Goal: Task Accomplishment & Management: Complete application form

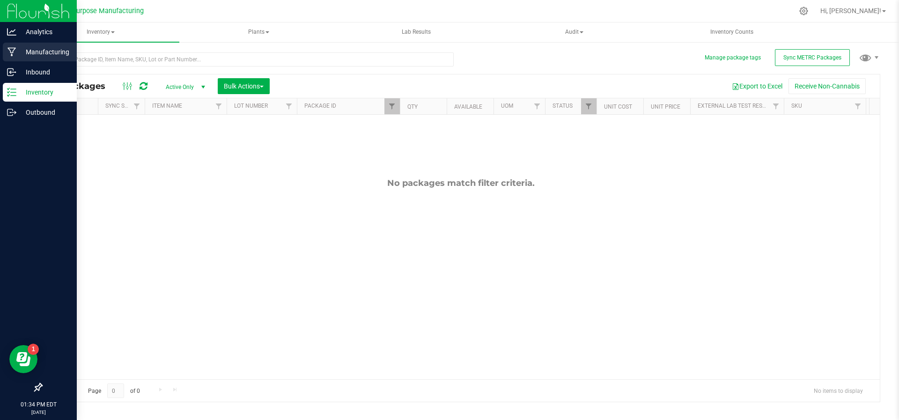
click at [47, 44] on div "Manufacturing" at bounding box center [40, 52] width 74 height 19
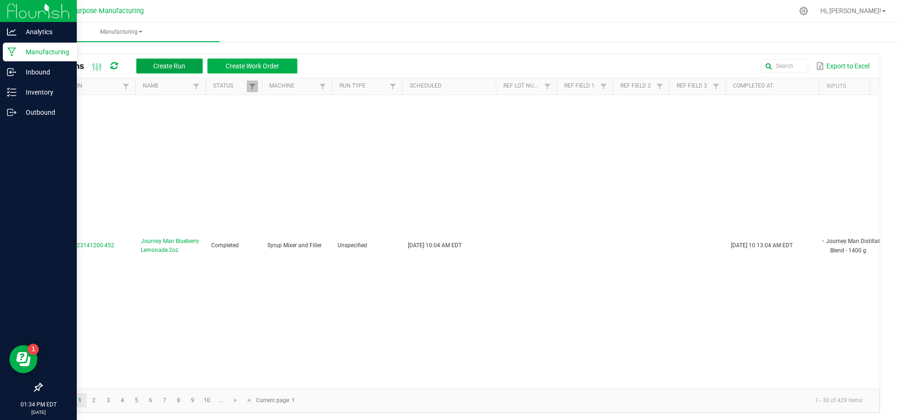
click at [169, 60] on button "Create Run" at bounding box center [169, 66] width 66 height 15
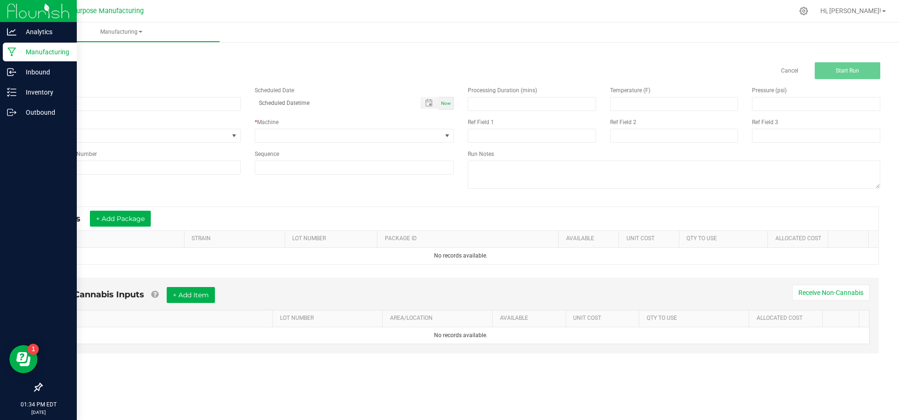
click at [174, 96] on div "Name" at bounding box center [140, 98] width 213 height 25
click at [174, 103] on input at bounding box center [140, 104] width 199 height 14
click at [80, 101] on input "Journey Man - Distillate" at bounding box center [140, 104] width 199 height 14
click at [139, 103] on input "Journey Man MCT Distillate" at bounding box center [140, 104] width 199 height 14
type input "Journey Man MCT Distillate Blend"
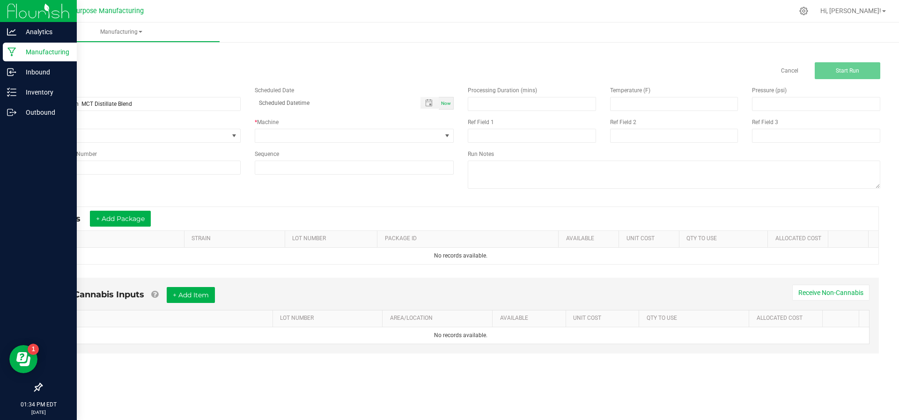
click at [451, 100] on div "Now" at bounding box center [446, 103] width 15 height 13
type input "[DATE] 1:34 PM"
click at [421, 135] on span at bounding box center [348, 135] width 187 height 13
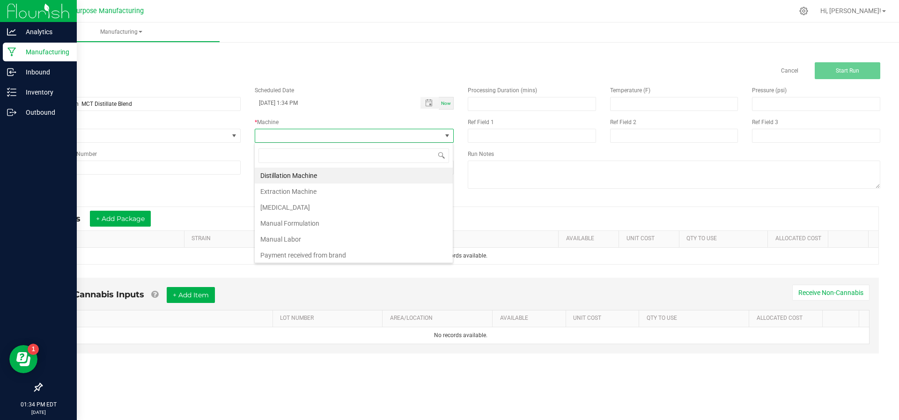
scroll to position [14, 199]
click at [345, 223] on li "Manual Formulation" at bounding box center [354, 223] width 198 height 16
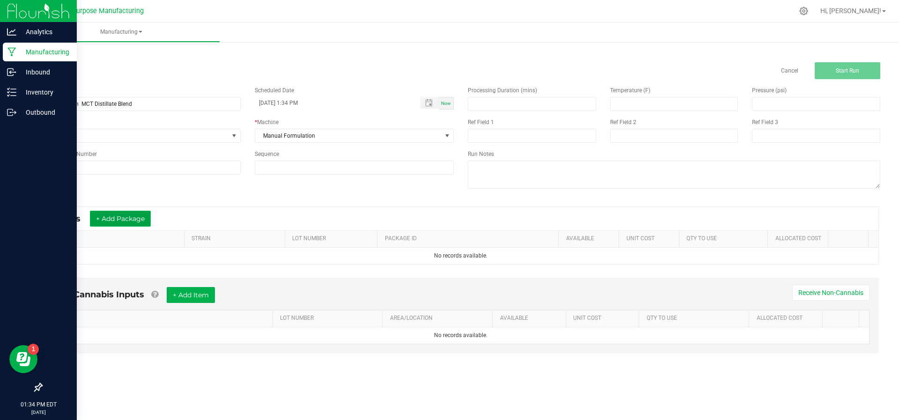
click at [107, 225] on button "+ Add Package" at bounding box center [120, 219] width 61 height 16
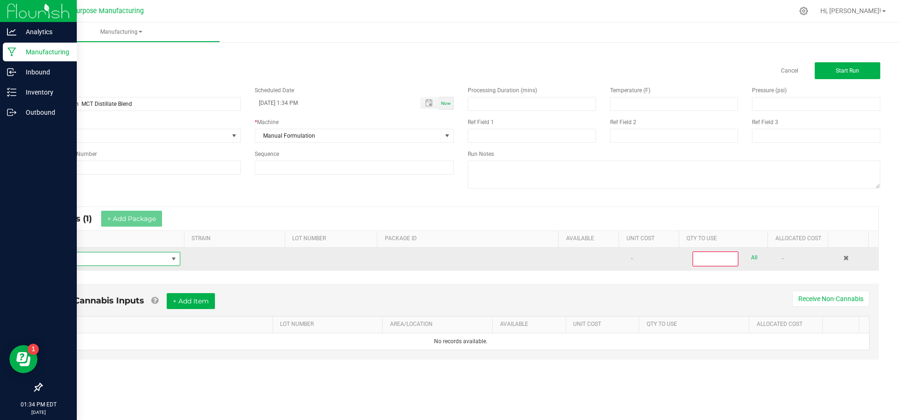
click at [106, 258] on span "NO DATA FOUND" at bounding box center [108, 258] width 119 height 13
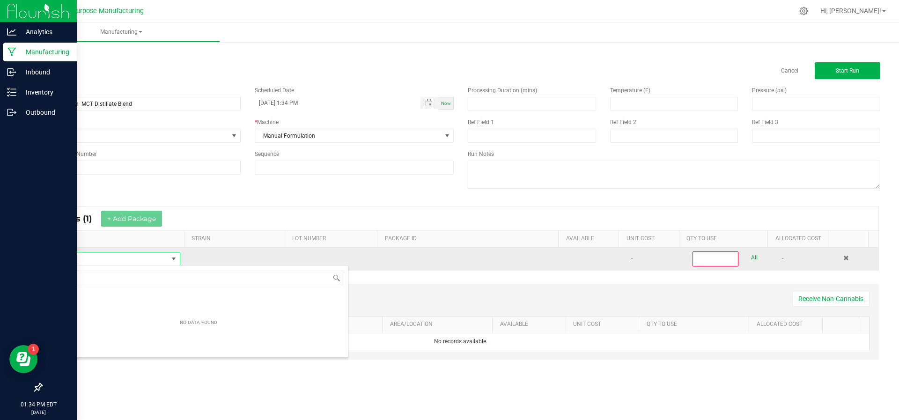
scroll to position [14, 128]
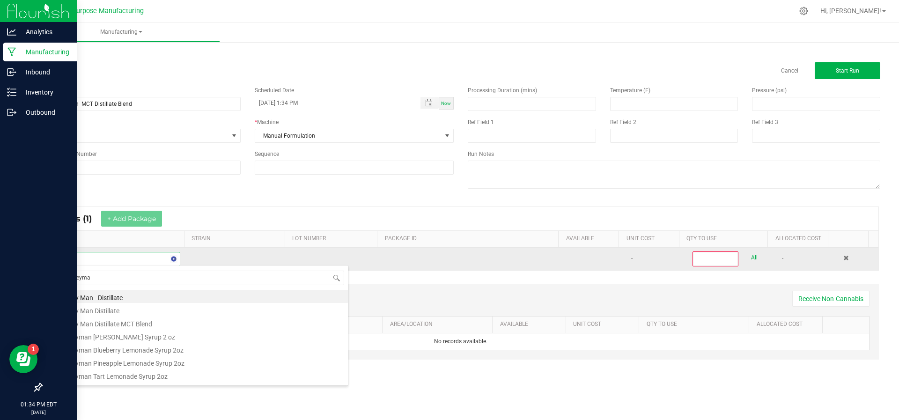
type input "Journeyman"
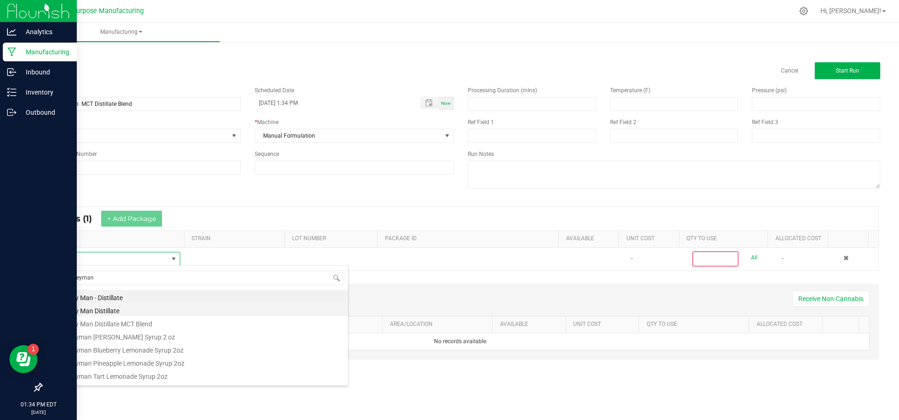
click at [104, 314] on li "Journey Man Distillate" at bounding box center [198, 309] width 299 height 13
type input "0"
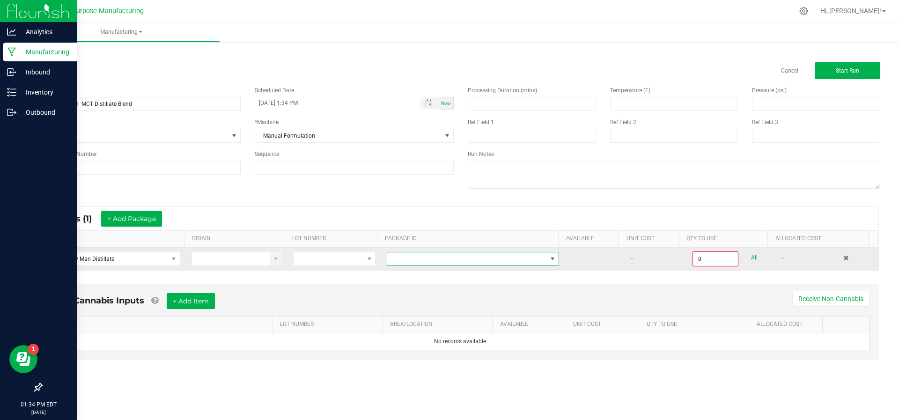
click at [442, 259] on span "NO DATA FOUND" at bounding box center [467, 258] width 160 height 13
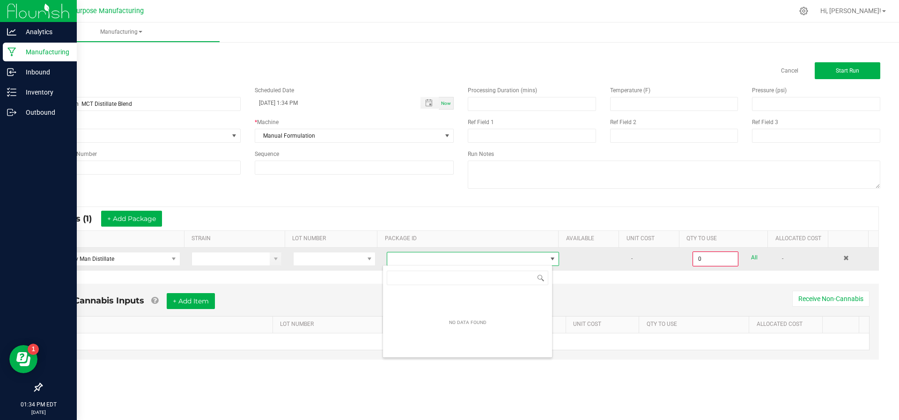
scroll to position [14, 170]
click at [172, 259] on span at bounding box center [173, 258] width 7 height 7
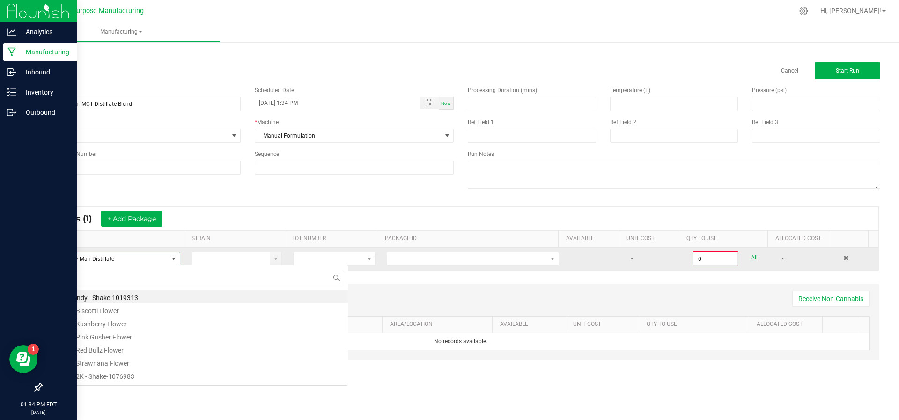
scroll to position [14, 129]
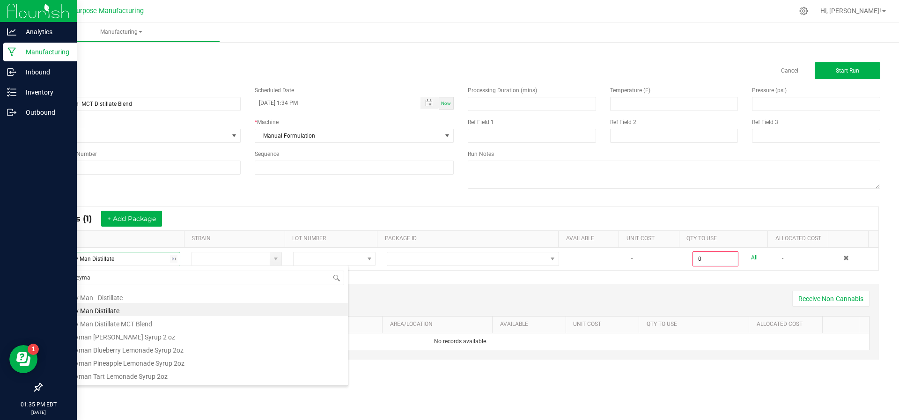
type input "Journeyman"
click at [166, 299] on li "Journey Man - Distillate" at bounding box center [198, 296] width 299 height 13
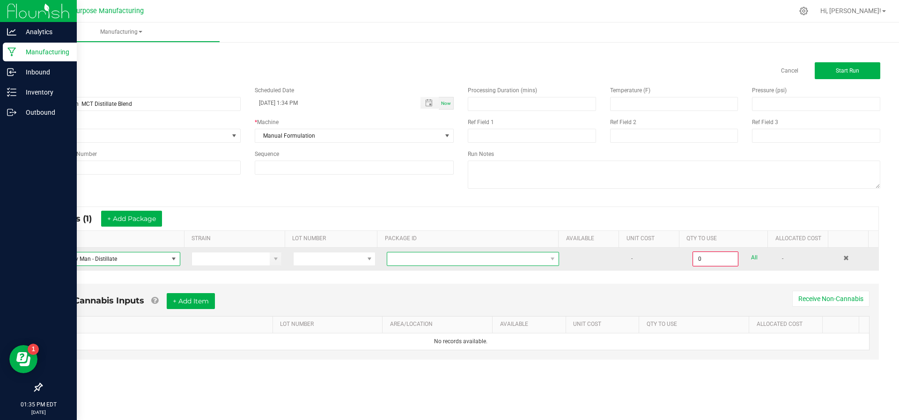
click at [521, 258] on span "NO DATA FOUND" at bounding box center [467, 258] width 160 height 13
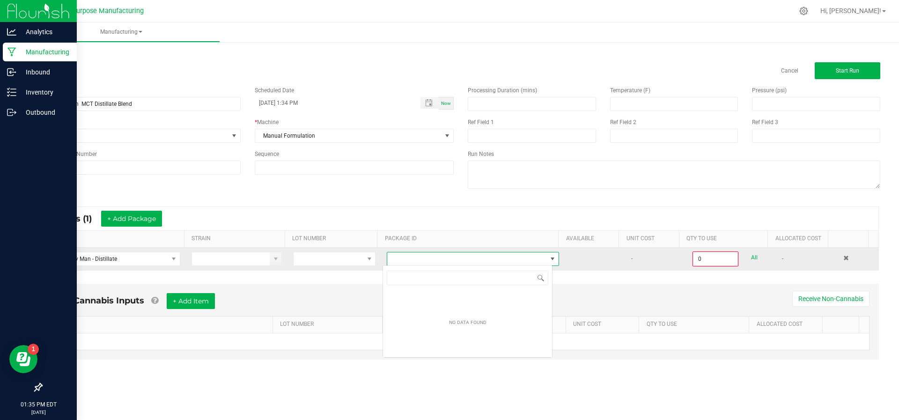
scroll to position [14, 170]
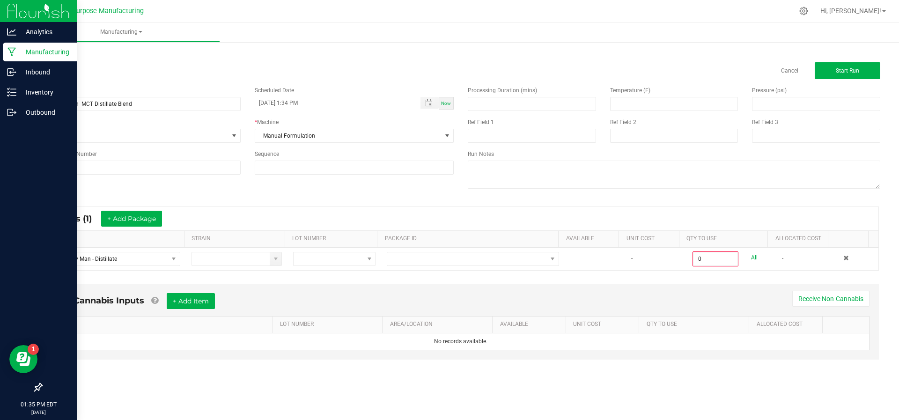
click at [229, 198] on div "* Inputs (1) + Add Package ITEM STRAIN LOT NUMBER PACKAGE ID AVAILABLE Unit Cos…" at bounding box center [460, 238] width 853 height 81
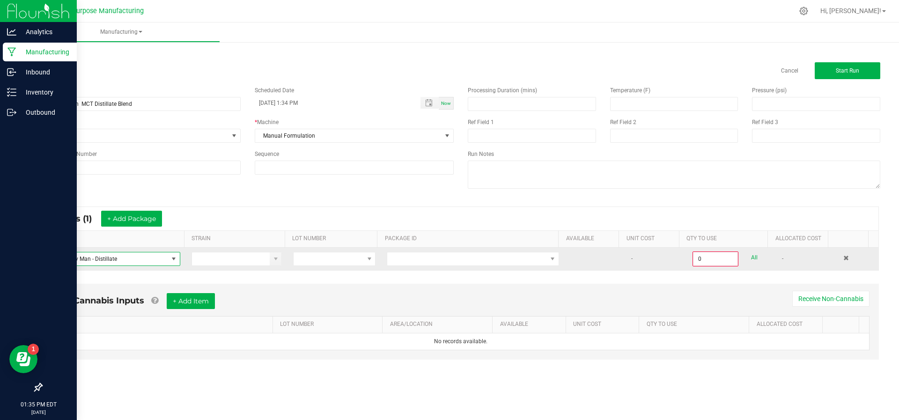
click at [170, 259] on span at bounding box center [173, 258] width 7 height 7
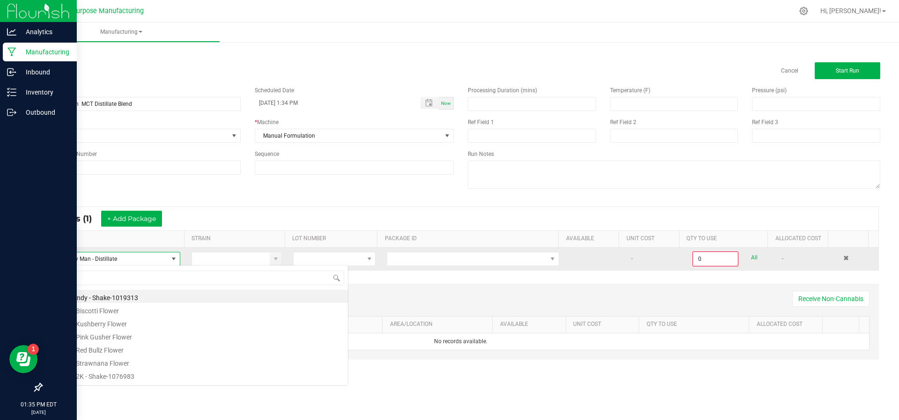
scroll to position [14, 129]
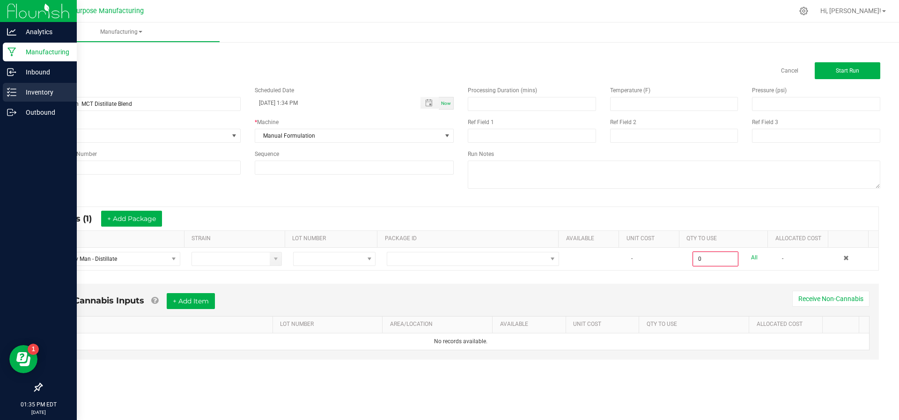
click at [22, 88] on p "Inventory" at bounding box center [44, 92] width 56 height 11
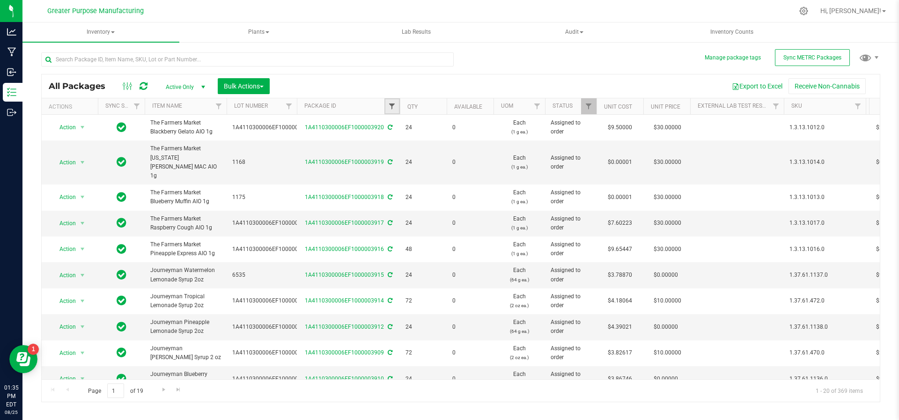
click at [391, 105] on span "Filter" at bounding box center [391, 106] width 7 height 7
type input "1419"
click at [406, 154] on button "Filter" at bounding box center [412, 151] width 45 height 21
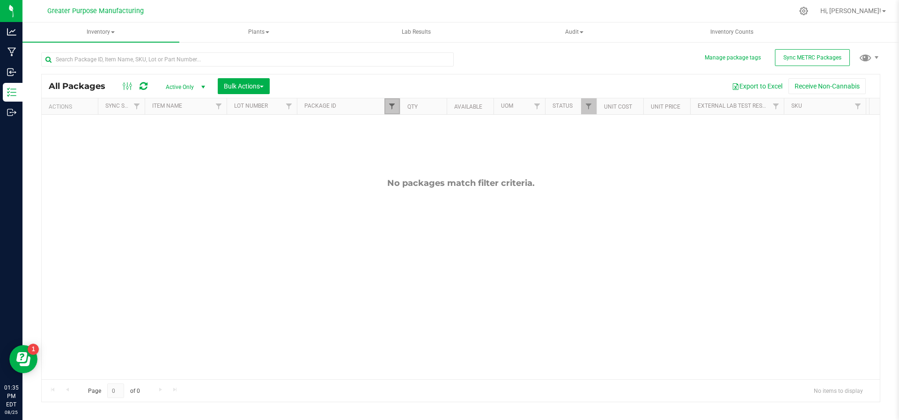
click at [389, 109] on span "Filter" at bounding box center [391, 106] width 7 height 7
drag, startPoint x: 411, startPoint y: 131, endPoint x: 368, endPoint y: 135, distance: 43.2
click at [368, 135] on body "Analytics Manufacturing Inbound Inventory Outbound 01:35 PM EDT [DATE] 08/25 Gr…" at bounding box center [449, 210] width 899 height 420
click at [240, 55] on input "text" at bounding box center [247, 59] width 412 height 14
type input "Journeyman"
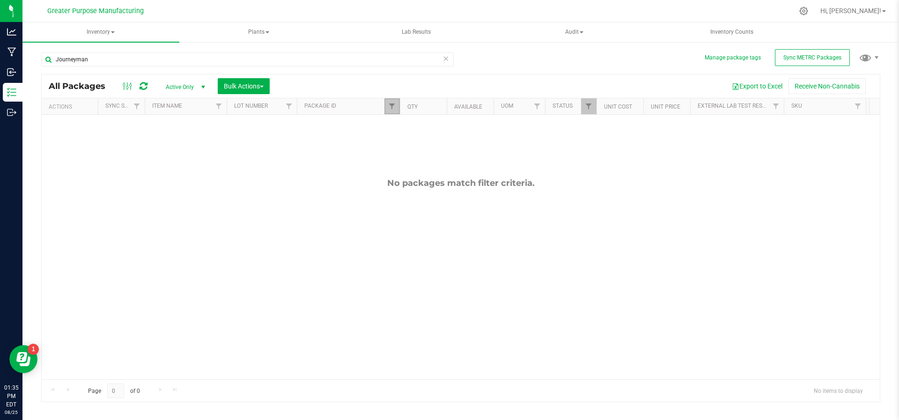
click at [386, 111] on link "Filter" at bounding box center [391, 106] width 15 height 16
click at [468, 156] on button "Clear" at bounding box center [463, 151] width 45 height 21
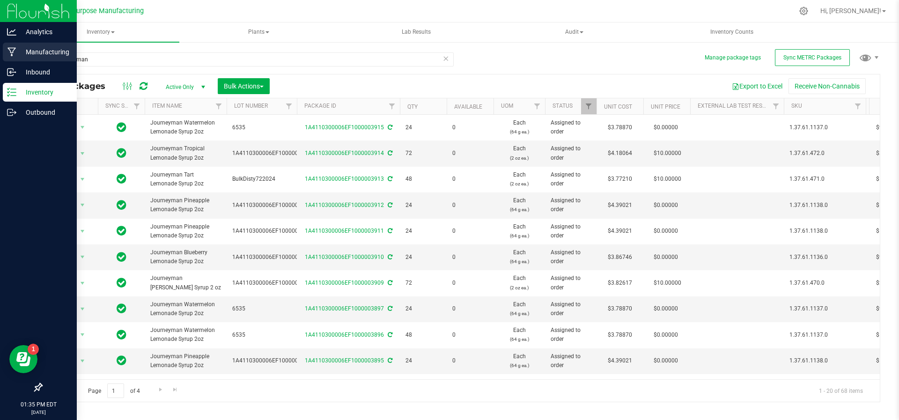
click at [55, 52] on p "Manufacturing" at bounding box center [44, 51] width 56 height 11
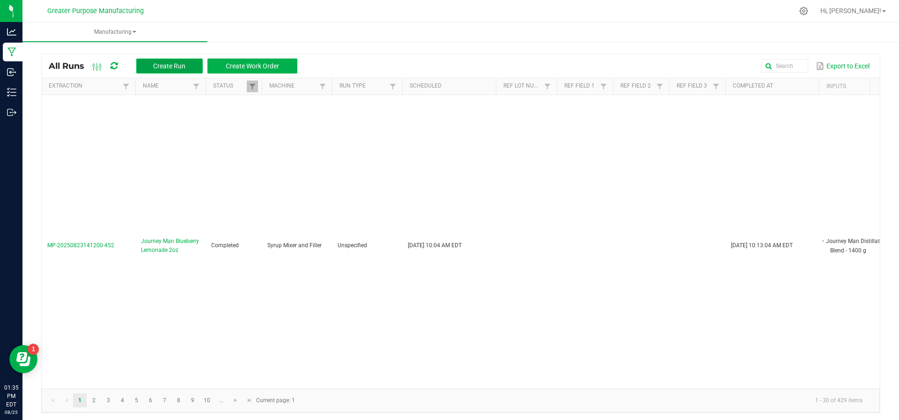
click at [168, 67] on span "Create Run" at bounding box center [169, 65] width 32 height 7
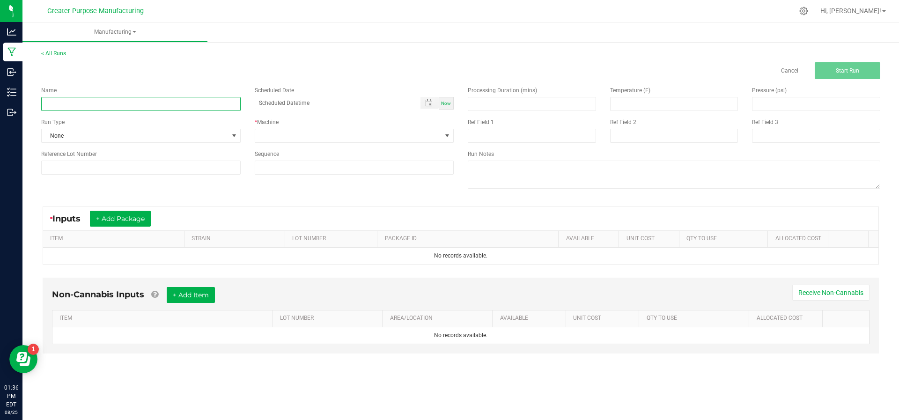
click at [165, 103] on input at bounding box center [140, 104] width 199 height 14
click at [81, 100] on input "Journey Man - Distillate" at bounding box center [140, 104] width 199 height 14
click at [150, 105] on input "Journey Man -MCT THC Distillate" at bounding box center [140, 104] width 199 height 14
type input "Journey Man -MCT THC Distillate Blend"
click at [133, 217] on button "+ Add Package" at bounding box center [120, 219] width 61 height 16
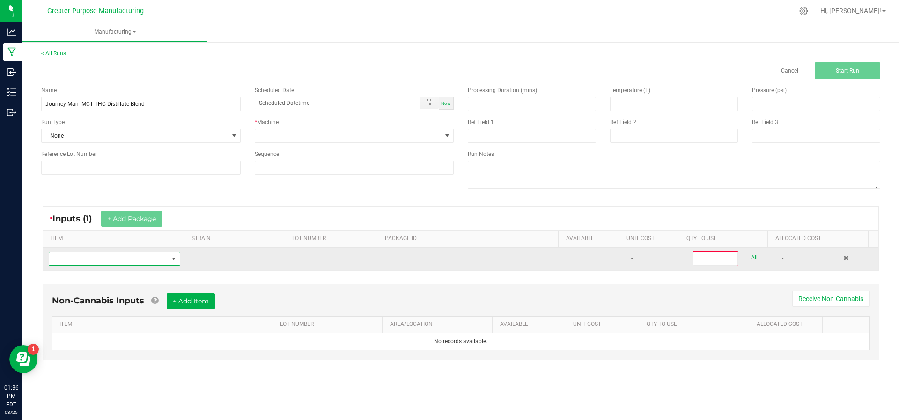
click at [135, 256] on span "NO DATA FOUND" at bounding box center [108, 258] width 119 height 13
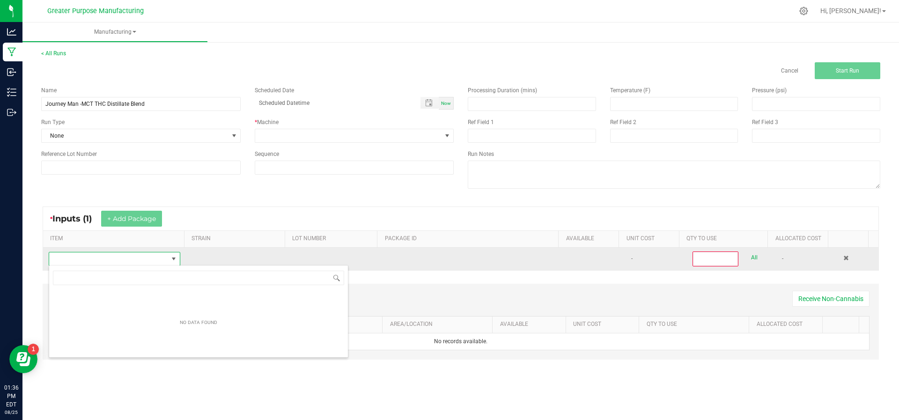
scroll to position [14, 128]
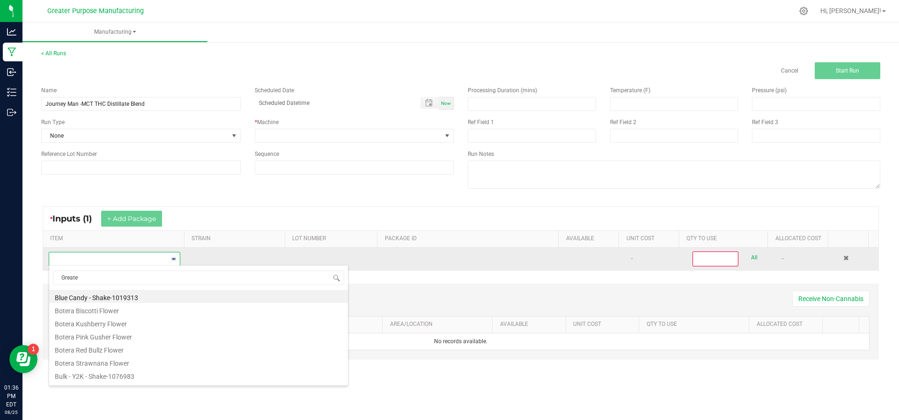
type input "Greater"
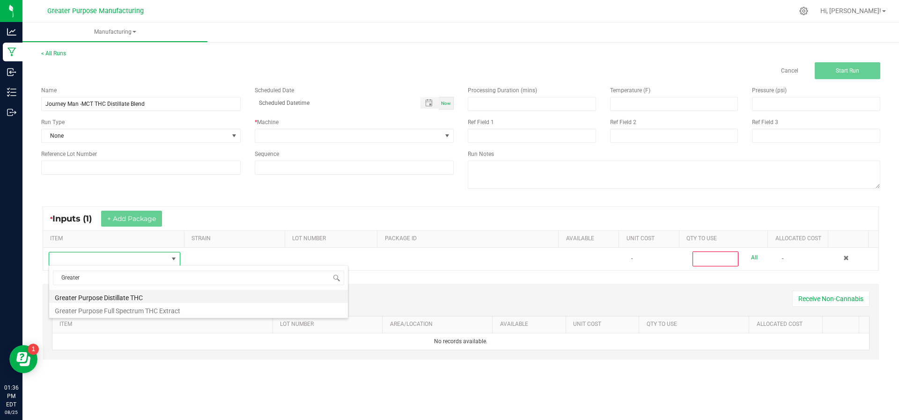
click at [130, 297] on li "Greater Purpose Distillate THC" at bounding box center [198, 296] width 299 height 13
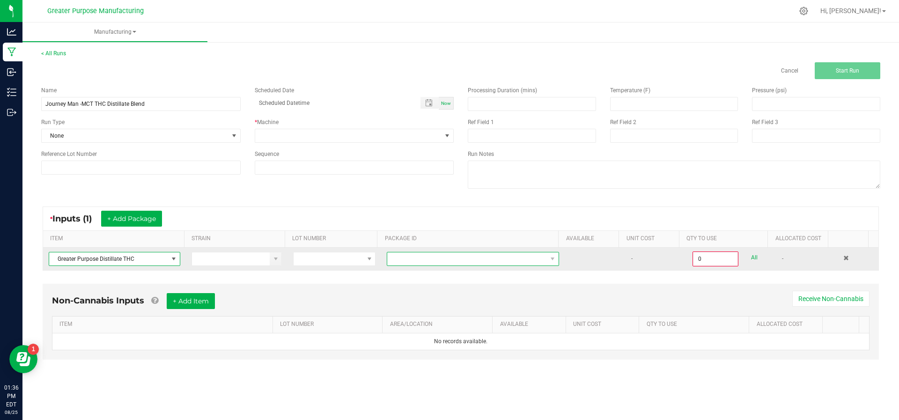
click at [468, 258] on span at bounding box center [467, 258] width 160 height 13
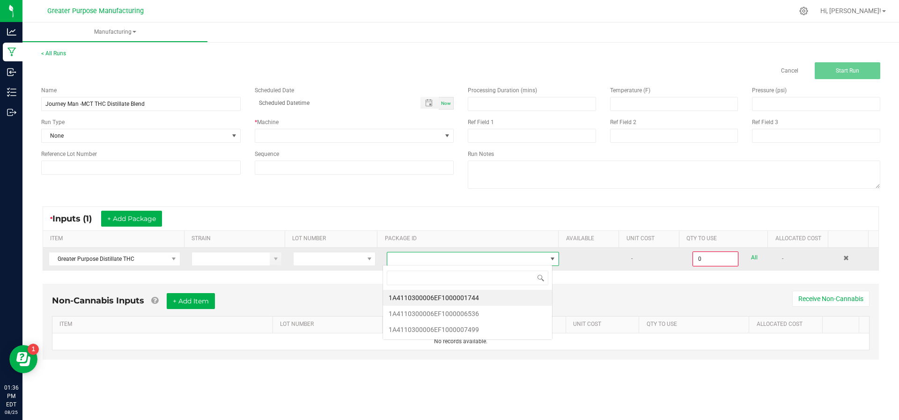
scroll to position [14, 170]
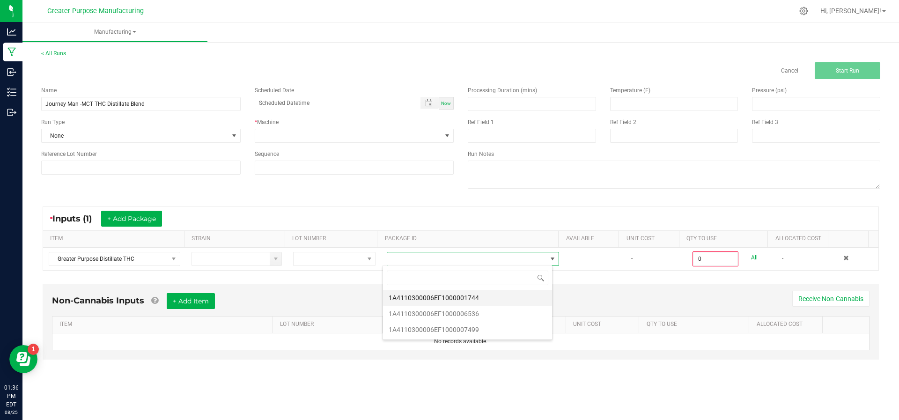
click at [463, 298] on li "1A4110300006EF1000001744" at bounding box center [467, 298] width 169 height 16
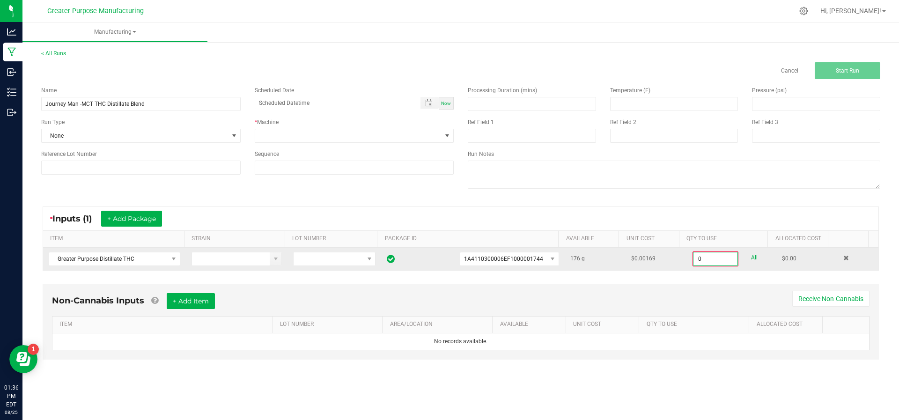
click at [725, 255] on input "0" at bounding box center [715, 258] width 44 height 13
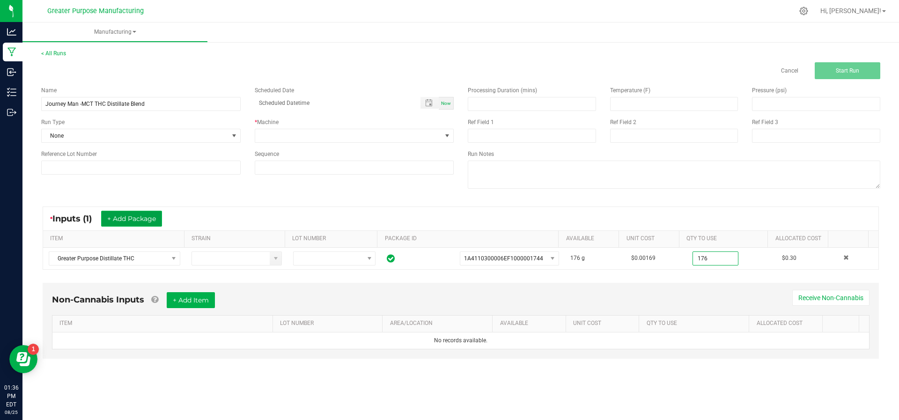
type input "176.0000 g"
click at [142, 220] on button "+ Add Package" at bounding box center [131, 219] width 61 height 16
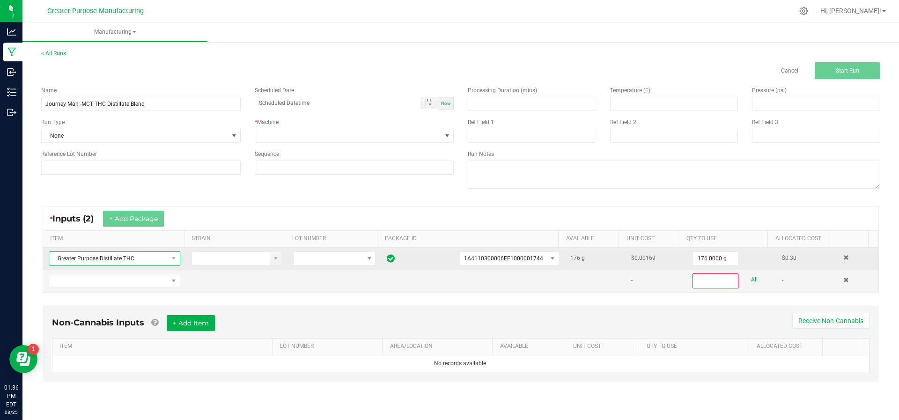
click at [168, 253] on span at bounding box center [174, 258] width 12 height 13
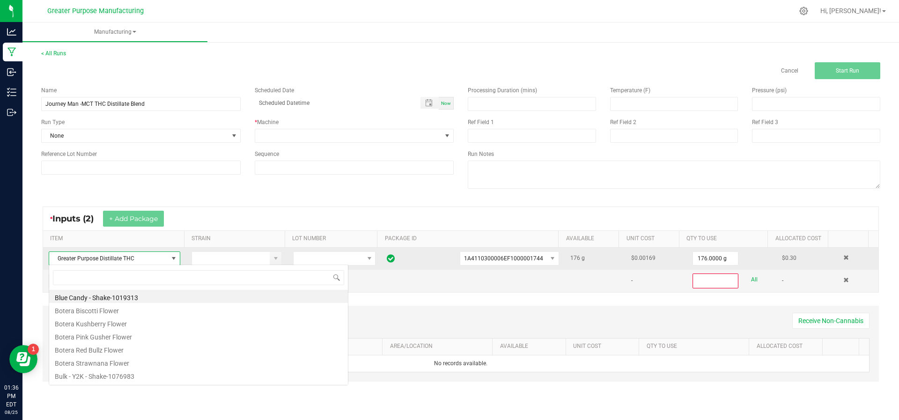
scroll to position [14, 129]
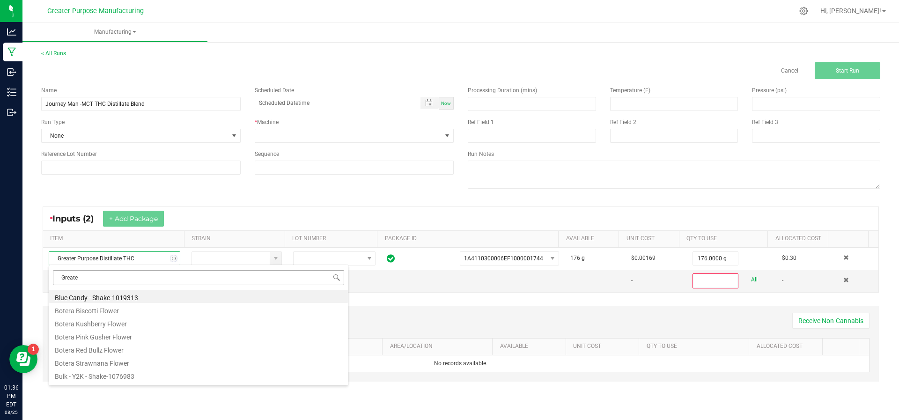
type input "Greater"
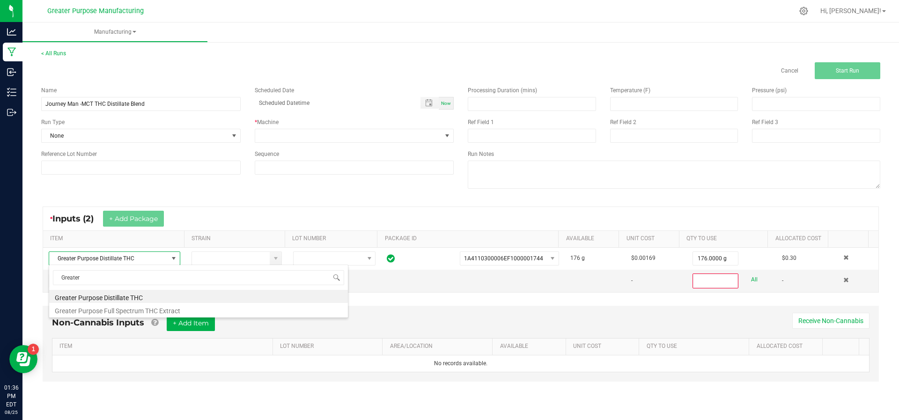
click at [143, 297] on li "Greater Purpose Distillate THC" at bounding box center [198, 296] width 299 height 13
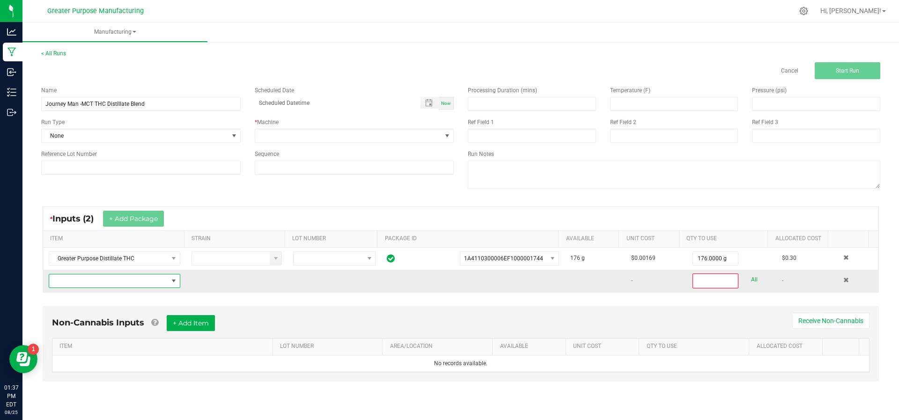
click at [159, 274] on span "NO DATA FOUND" at bounding box center [108, 280] width 119 height 13
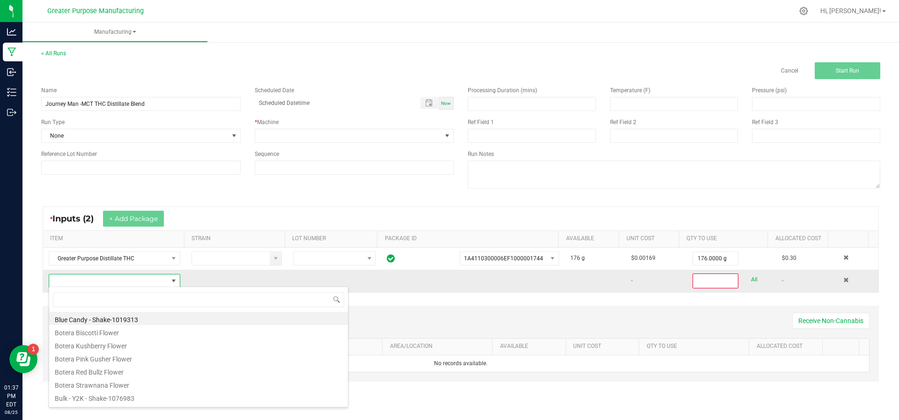
scroll to position [14, 128]
click at [152, 298] on input at bounding box center [198, 299] width 291 height 15
type input "Greater"
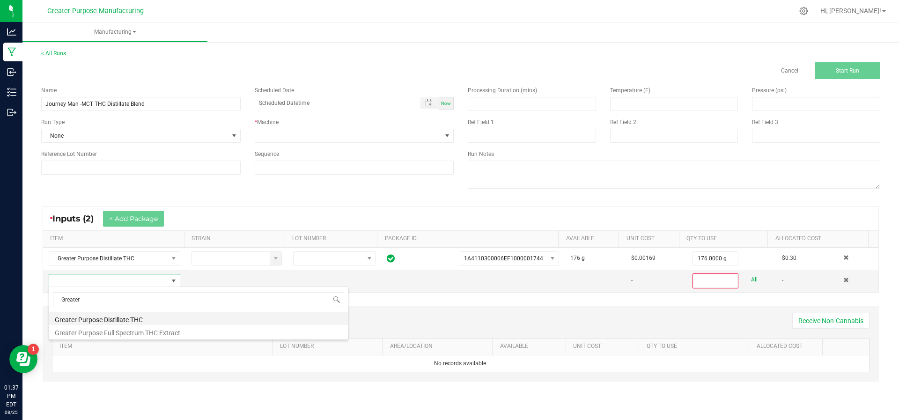
click at [142, 317] on li "Greater Purpose Distillate THC" at bounding box center [198, 318] width 299 height 13
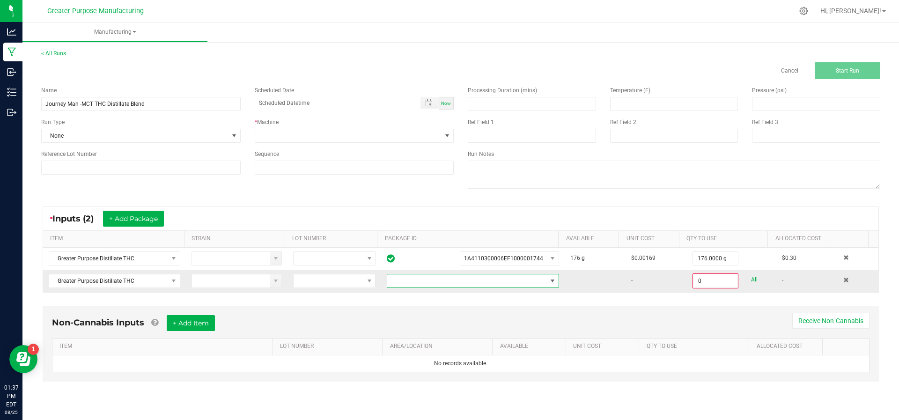
click at [431, 286] on span at bounding box center [467, 280] width 160 height 13
click at [396, 319] on li "1A4110300006EF1000006536" at bounding box center [467, 320] width 169 height 16
click at [703, 284] on input "0" at bounding box center [715, 280] width 44 height 13
type input "50.0000 g"
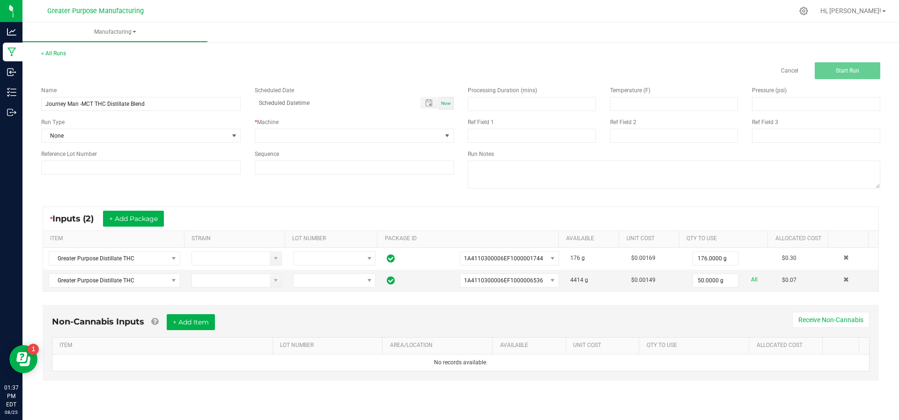
click at [704, 198] on div "* Inputs (2) + Add Package ITEM STRAIN LOT NUMBER PACKAGE ID AVAILABLE Unit Cos…" at bounding box center [460, 249] width 853 height 102
click at [190, 324] on button "+ Add Item" at bounding box center [191, 322] width 48 height 16
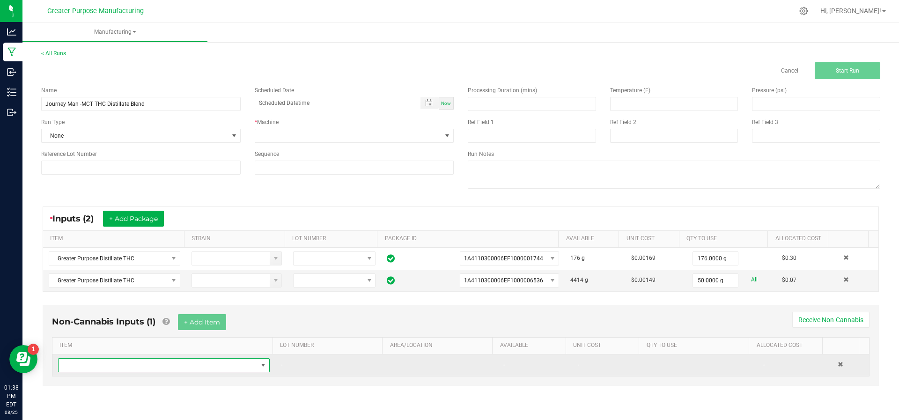
click at [185, 365] on span "NO DATA FOUND" at bounding box center [158, 365] width 199 height 13
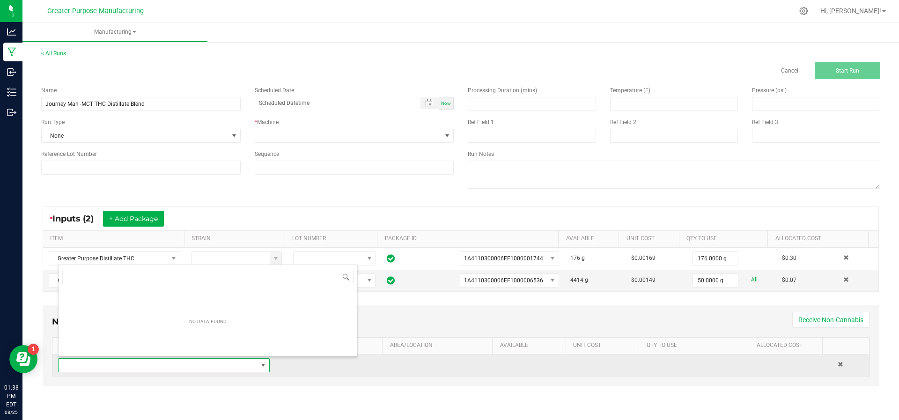
scroll to position [14, 205]
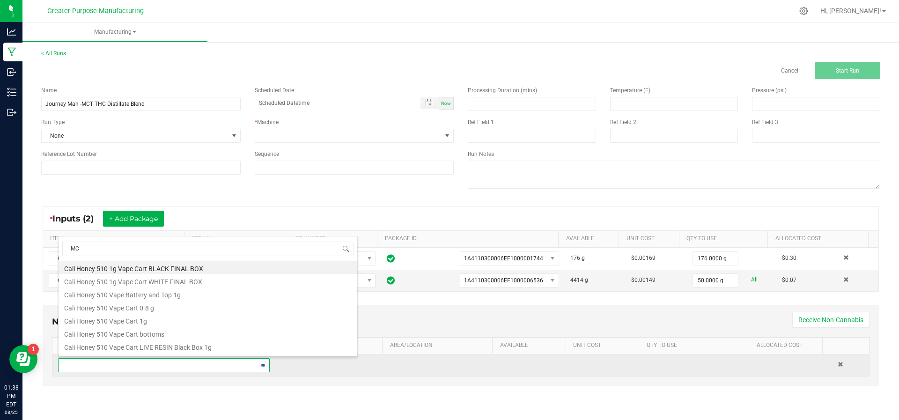
type input "MCT"
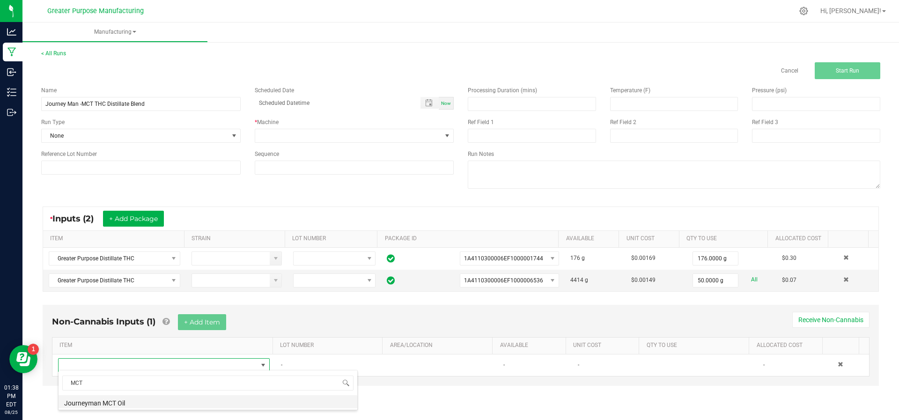
click at [138, 399] on li "Journeyman MCT Oil" at bounding box center [208, 401] width 299 height 13
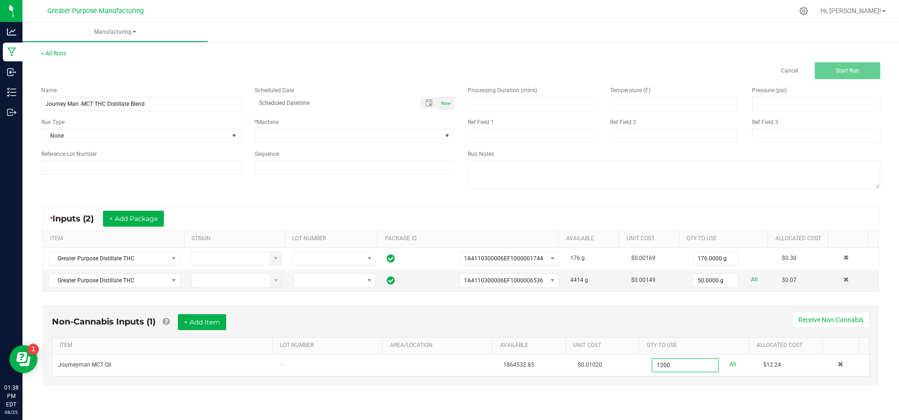
type input "1200.0000 g"
click at [738, 198] on div "* Inputs (2) + Add Package ITEM STRAIN LOT NUMBER PACKAGE ID AVAILABLE Unit Cos…" at bounding box center [460, 249] width 853 height 102
click at [447, 133] on span at bounding box center [446, 135] width 7 height 7
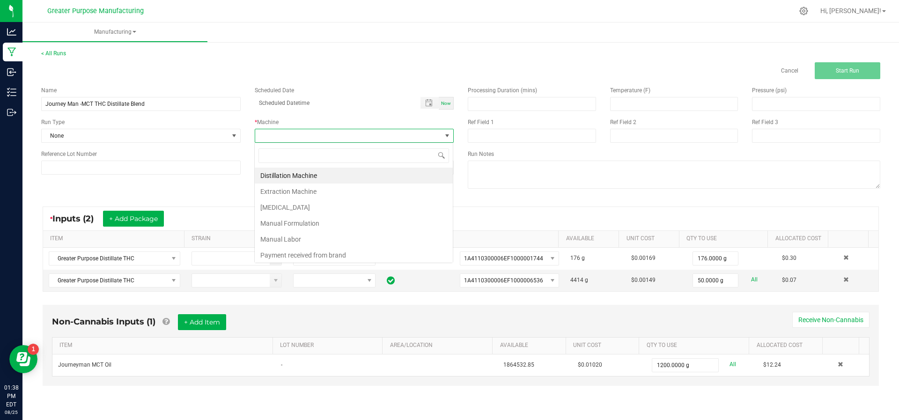
scroll to position [14, 199]
click at [372, 227] on li "Manual Formulation" at bounding box center [354, 223] width 198 height 16
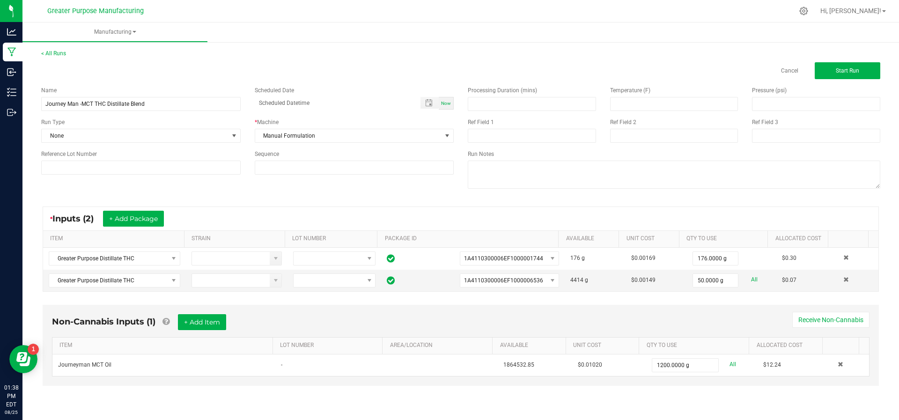
click at [445, 97] on div "Now" at bounding box center [446, 103] width 15 height 13
type input "[DATE] 1:38 PM"
click at [843, 73] on span "Start Run" at bounding box center [847, 70] width 23 height 7
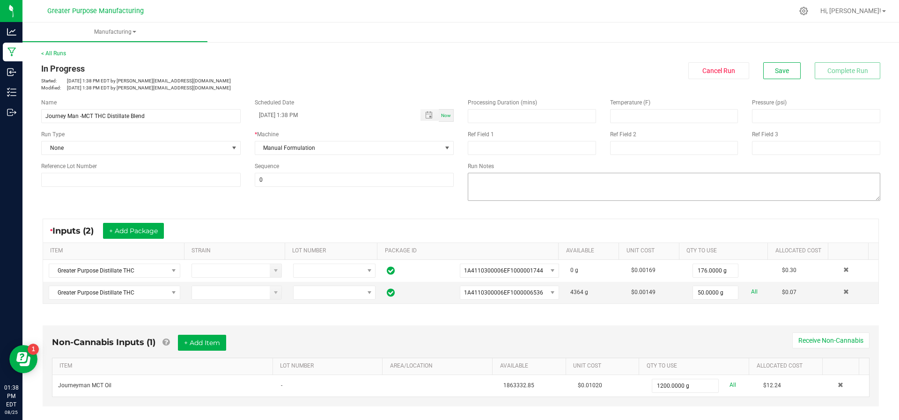
scroll to position [174, 0]
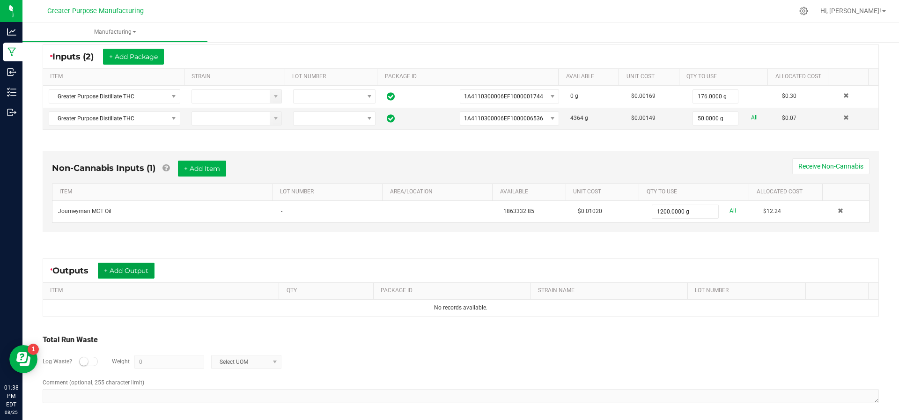
click at [138, 269] on button "+ Add Output" at bounding box center [126, 271] width 57 height 16
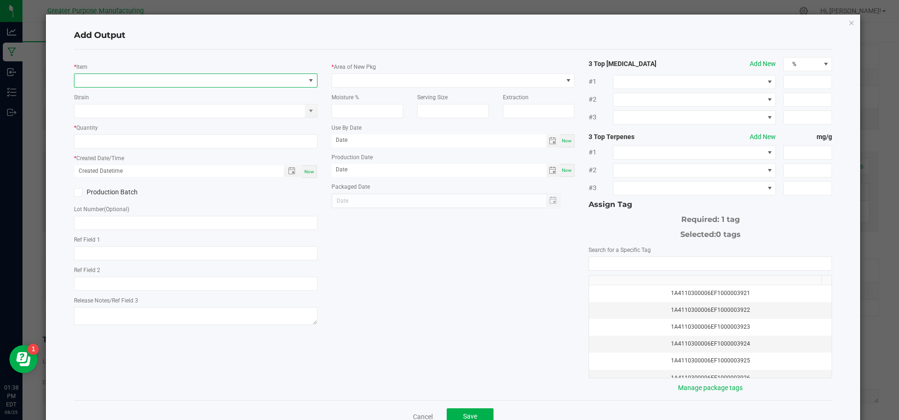
click at [163, 79] on span "NO DATA FOUND" at bounding box center [189, 80] width 231 height 13
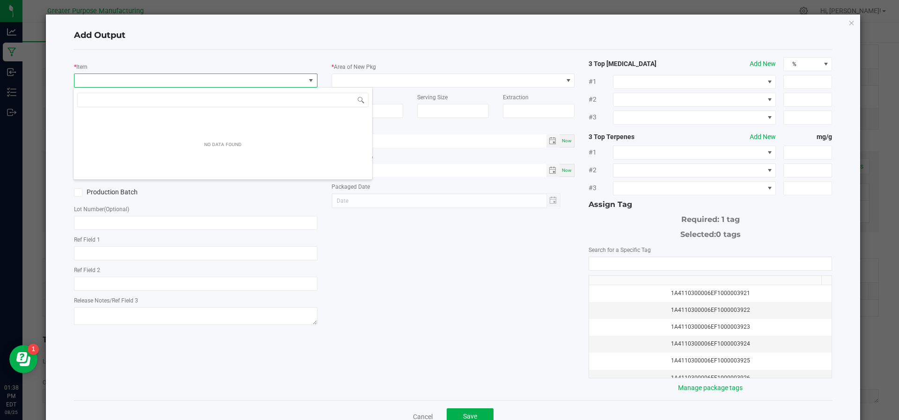
scroll to position [14, 240]
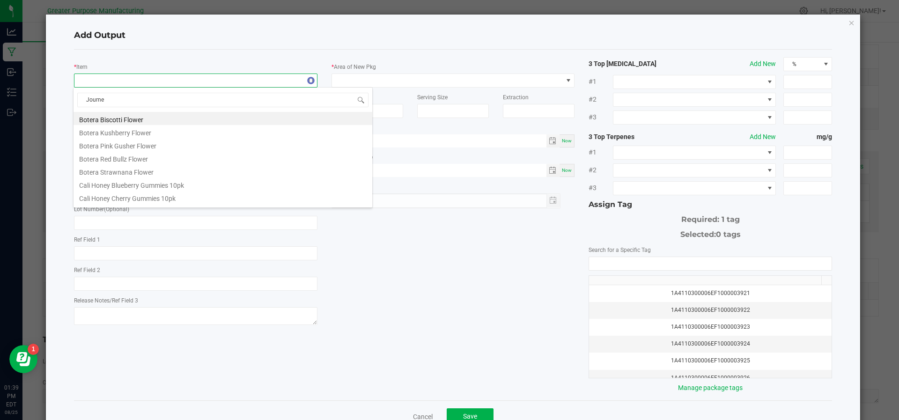
type input "Journey"
click at [142, 143] on li "Journey Man Distillate MCT Blend" at bounding box center [222, 144] width 299 height 13
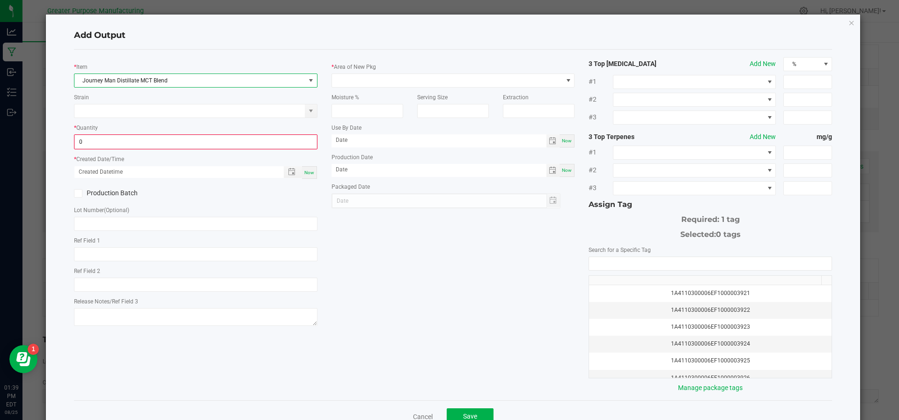
click at [142, 143] on input "0" at bounding box center [196, 141] width 242 height 13
type input "1430.0000 g"
click at [304, 165] on div "Now" at bounding box center [195, 172] width 243 height 14
click at [304, 166] on div "Now" at bounding box center [309, 171] width 15 height 13
type input "[DATE] 1:39 PM"
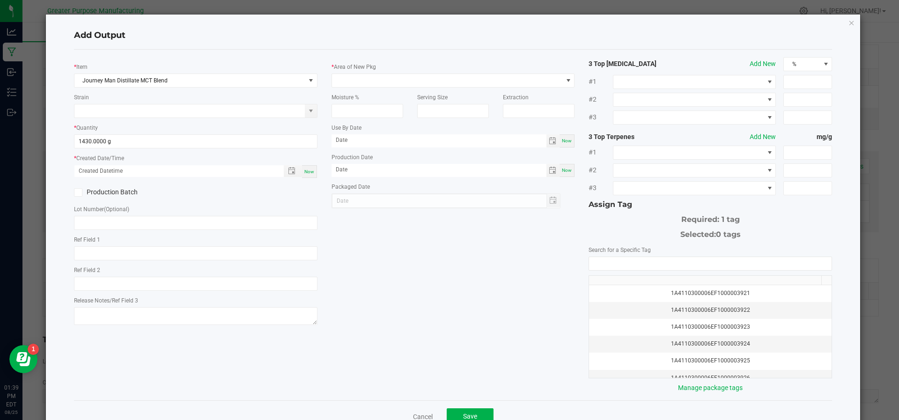
type input "[DATE]"
click at [414, 70] on div "* Area of New Pkg" at bounding box center [452, 75] width 243 height 26
click at [414, 75] on span at bounding box center [447, 80] width 231 height 13
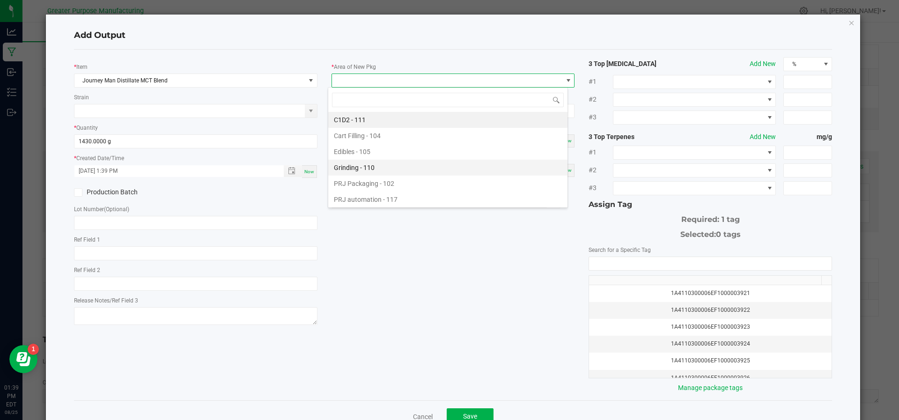
scroll to position [63, 0]
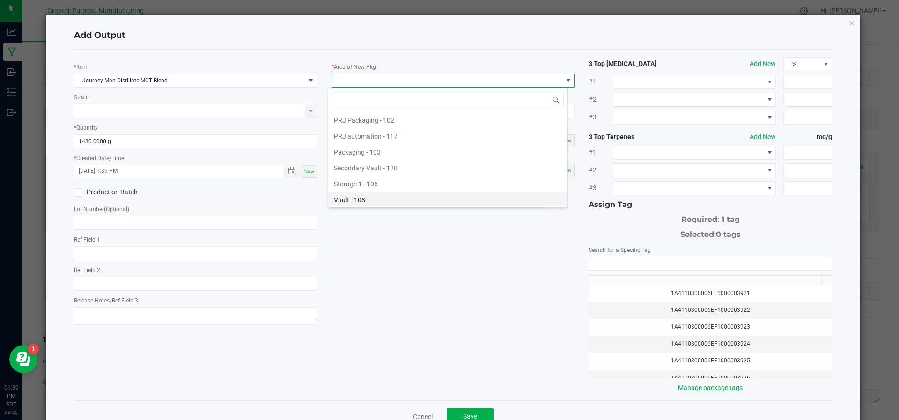
click at [413, 198] on li "Vault - 108" at bounding box center [447, 200] width 239 height 16
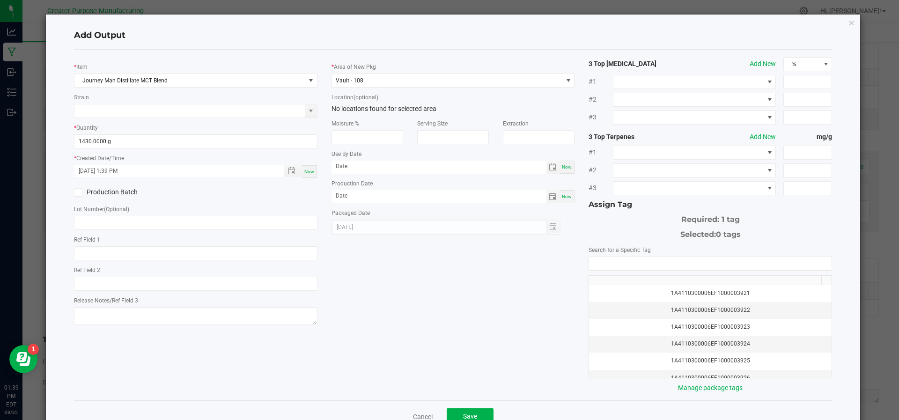
click at [569, 165] on div "* Area of New Pkg Vault - 108 Location (optional) No locations found for select…" at bounding box center [452, 145] width 257 height 177
click at [565, 168] on span "Now" at bounding box center [567, 166] width 10 height 5
type input "[DATE]"
click at [559, 192] on div "Now" at bounding box center [566, 196] width 15 height 13
type input "[DATE]"
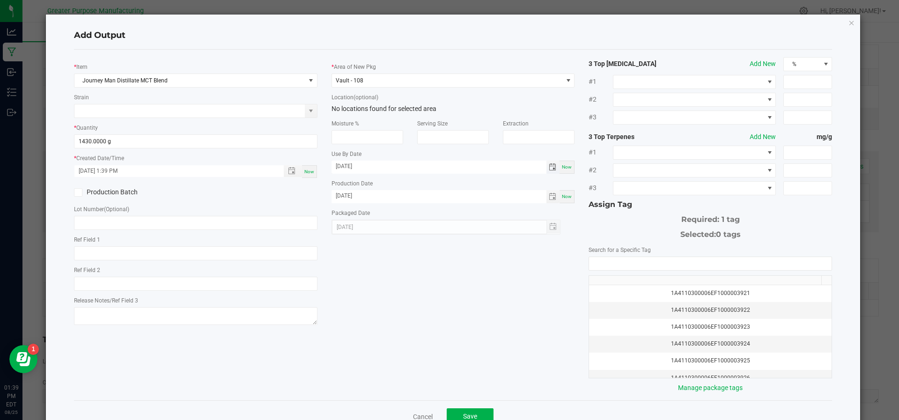
click at [348, 162] on input "[DATE]" at bounding box center [438, 167] width 215 height 12
click at [337, 162] on input "[DATE]" at bounding box center [438, 167] width 215 height 12
type input "[DATE]"
click at [648, 264] on input "NO DATA FOUND" at bounding box center [710, 263] width 242 height 13
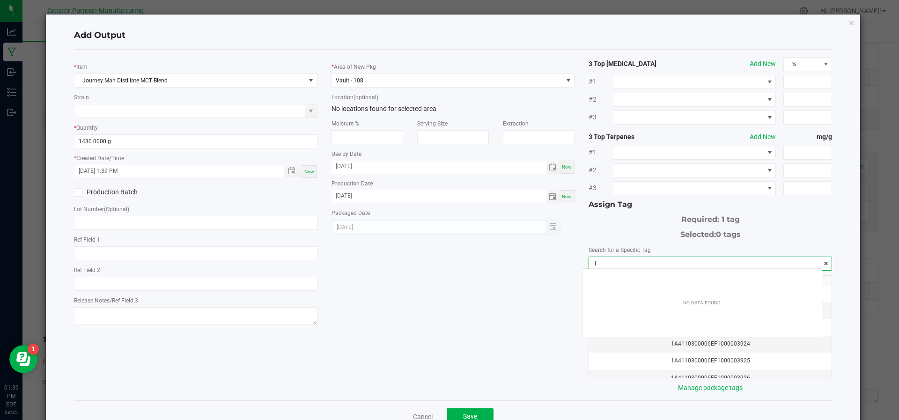
scroll to position [13, 240]
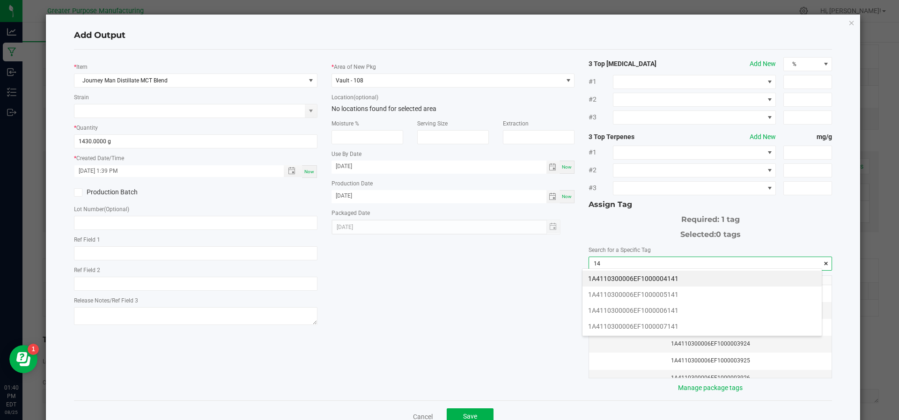
type input "1"
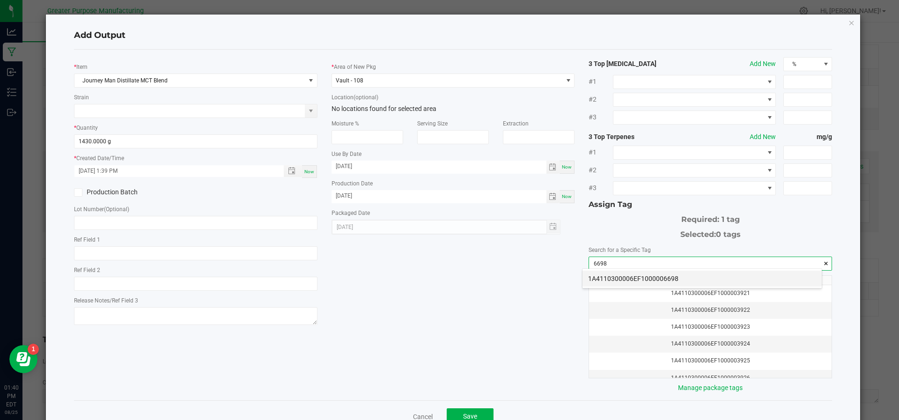
click at [678, 272] on li "1A4110300006EF1000006698" at bounding box center [701, 279] width 239 height 16
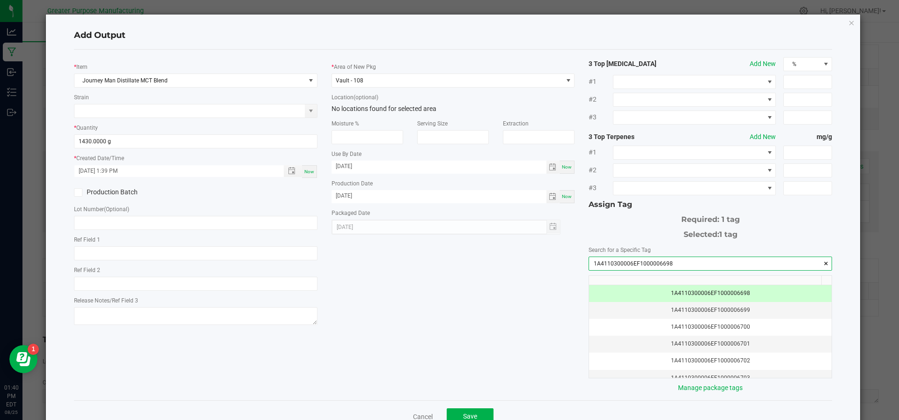
drag, startPoint x: 676, startPoint y: 261, endPoint x: 581, endPoint y: 263, distance: 94.6
click at [588, 263] on kendo-autocomplete "1A4110300006EF1000006698" at bounding box center [709, 264] width 243 height 14
type input "1A4110300006EF1000006698"
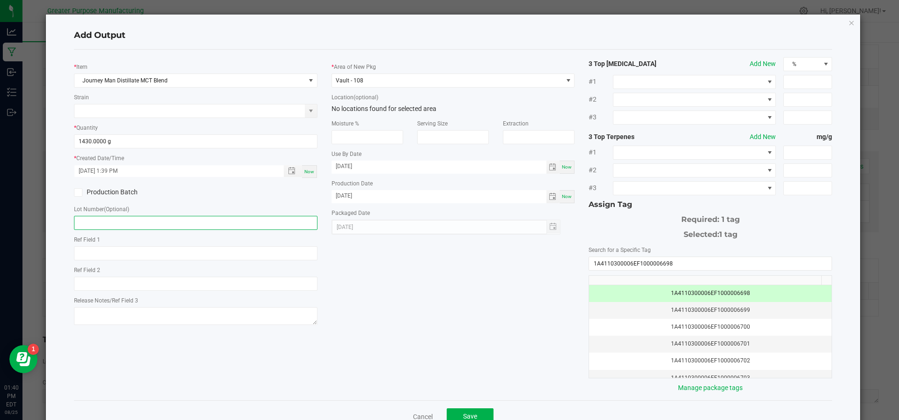
click at [163, 220] on input "text" at bounding box center [195, 223] width 243 height 14
paste input "1A4110300006EF1000006698"
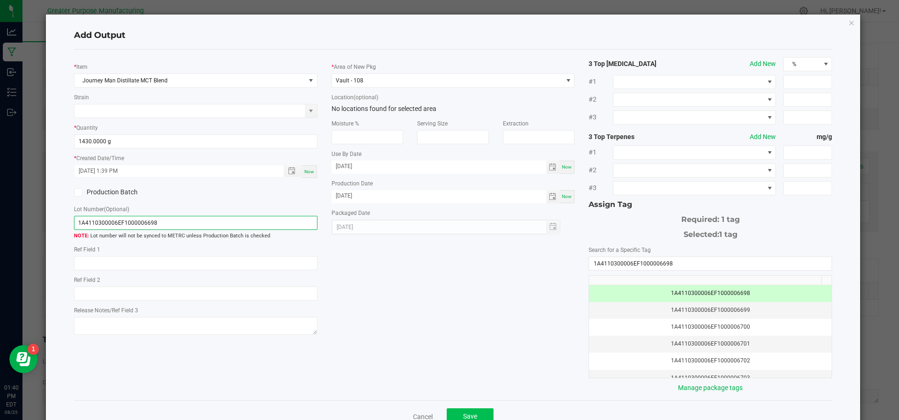
type input "1A4110300006EF1000006698"
click at [475, 411] on button "Save" at bounding box center [470, 416] width 47 height 17
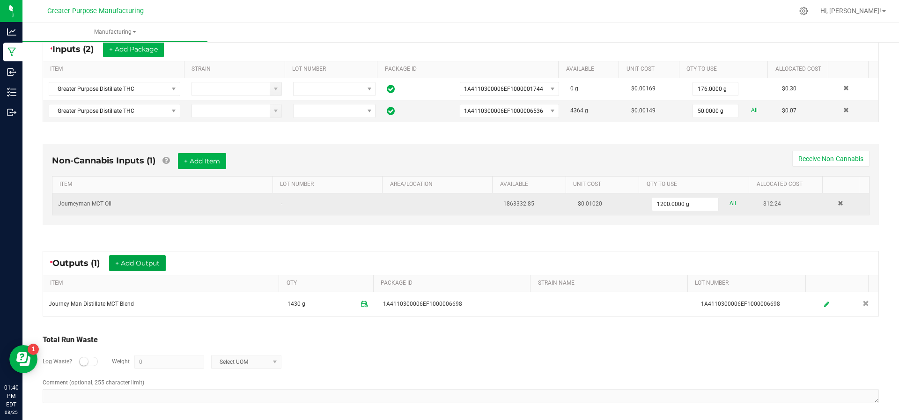
scroll to position [0, 0]
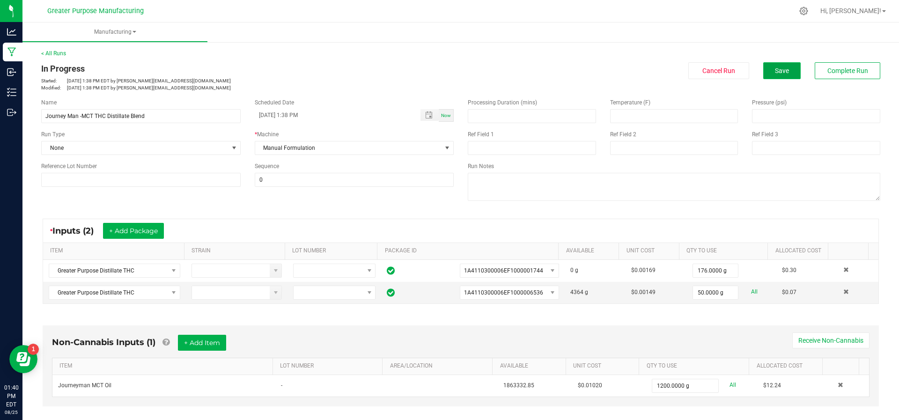
click at [775, 67] on span "Save" at bounding box center [782, 70] width 14 height 7
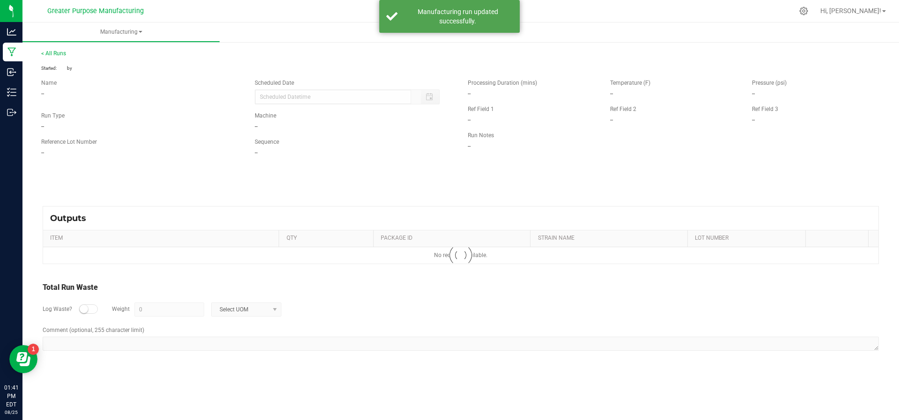
type input "[DATE] 1:38 PM"
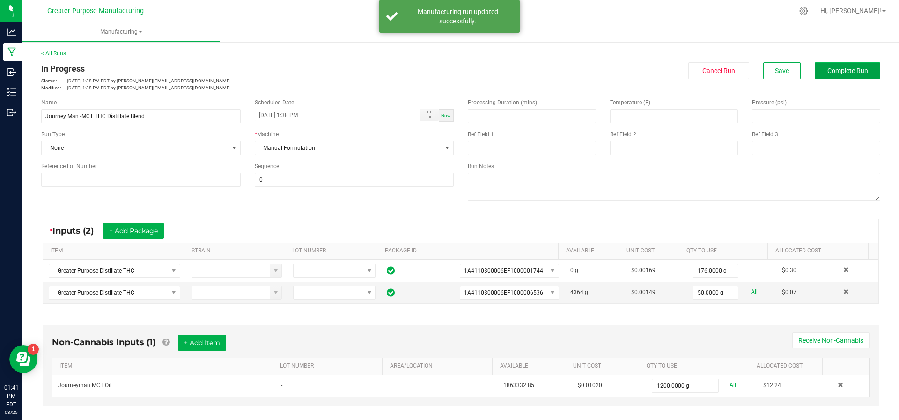
click at [814, 77] on button "Complete Run" at bounding box center [847, 70] width 66 height 17
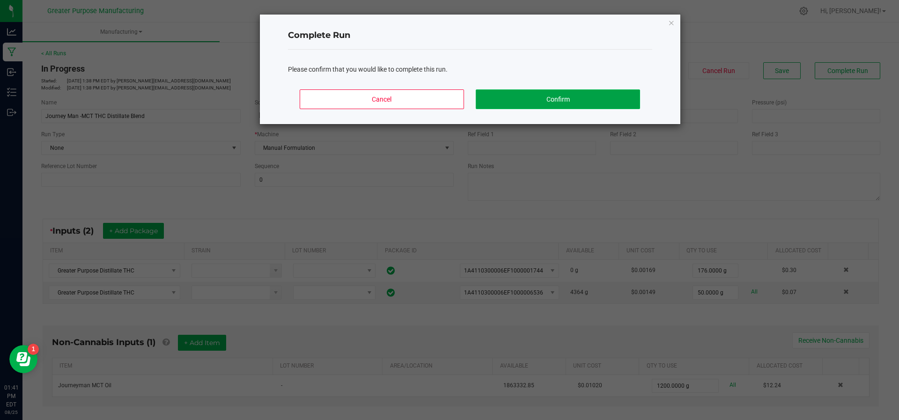
click at [558, 98] on button "Confirm" at bounding box center [558, 99] width 164 height 20
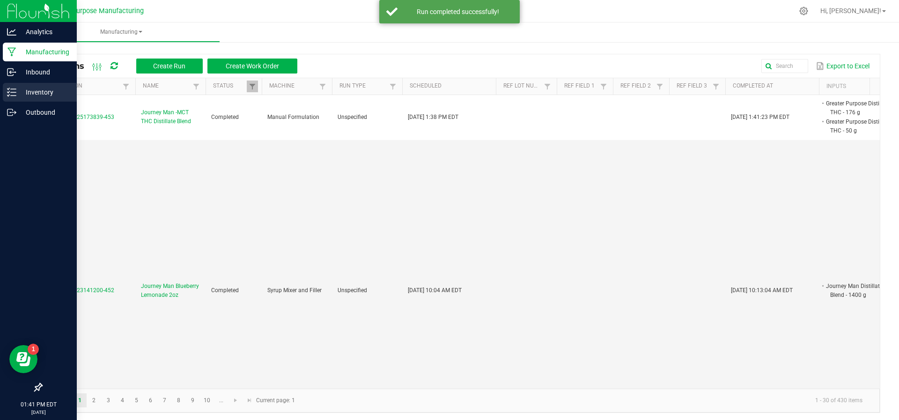
click at [20, 93] on p "Inventory" at bounding box center [44, 92] width 56 height 11
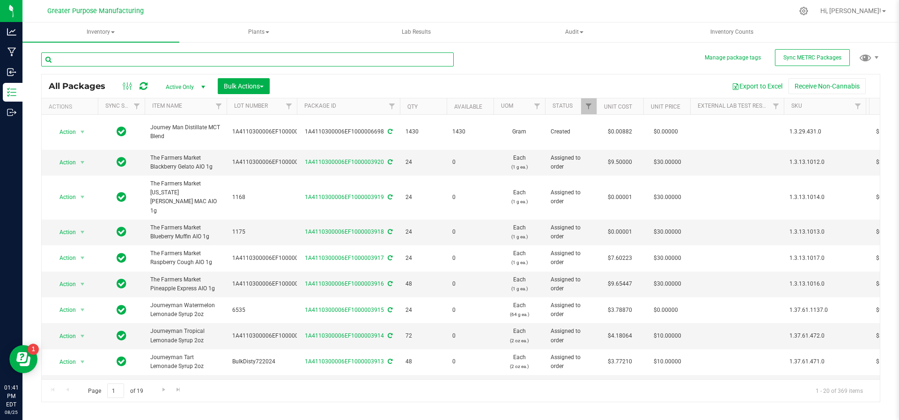
click at [206, 53] on input "text" at bounding box center [247, 59] width 412 height 14
click at [389, 109] on span "Filter" at bounding box center [391, 106] width 7 height 7
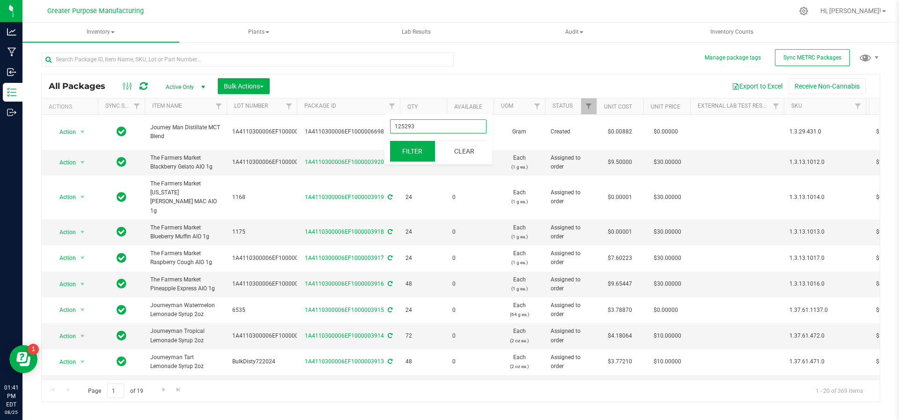
type input "125293"
click at [408, 146] on button "Filter" at bounding box center [412, 151] width 45 height 21
